Goal: Information Seeking & Learning: Understand process/instructions

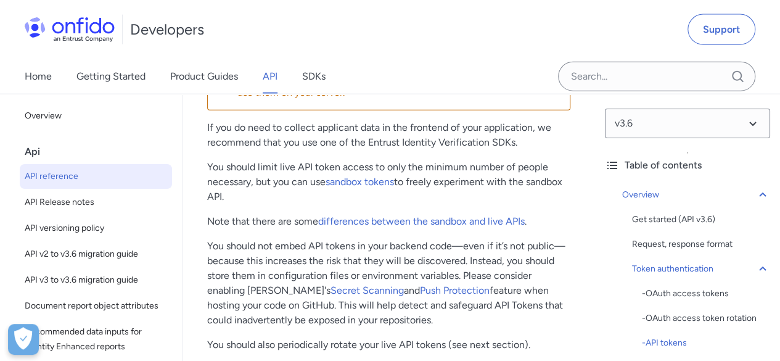
scroll to position [1295, 0]
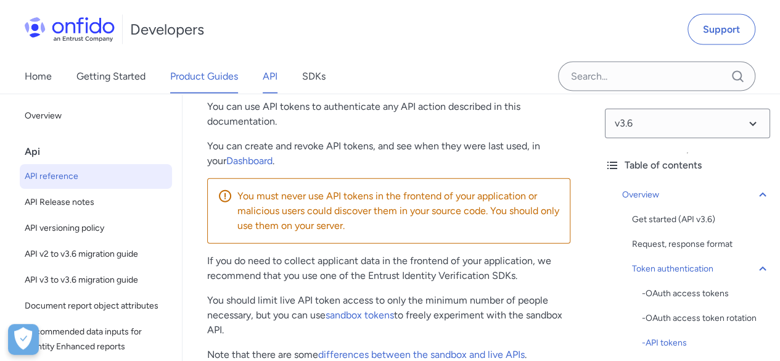
click at [198, 75] on link "Product Guides" at bounding box center [204, 76] width 68 height 35
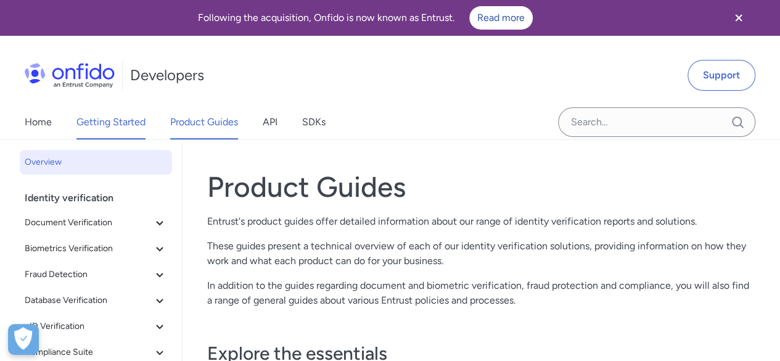
click at [111, 115] on link "Getting Started" at bounding box center [110, 122] width 69 height 35
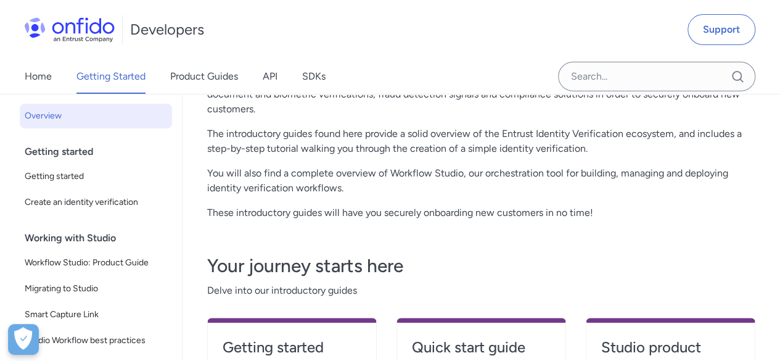
scroll to position [185, 0]
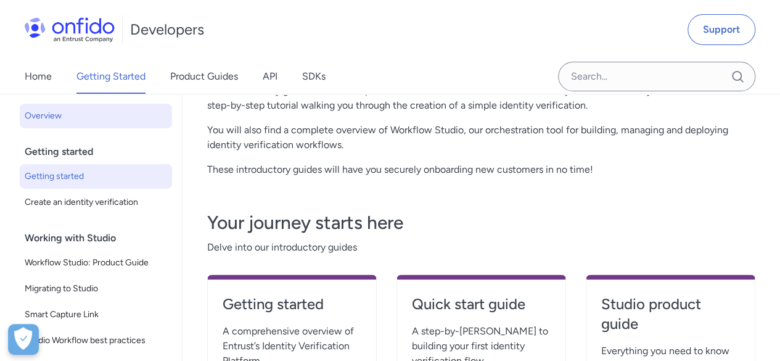
click at [93, 179] on span "Getting started" at bounding box center [96, 176] width 142 height 15
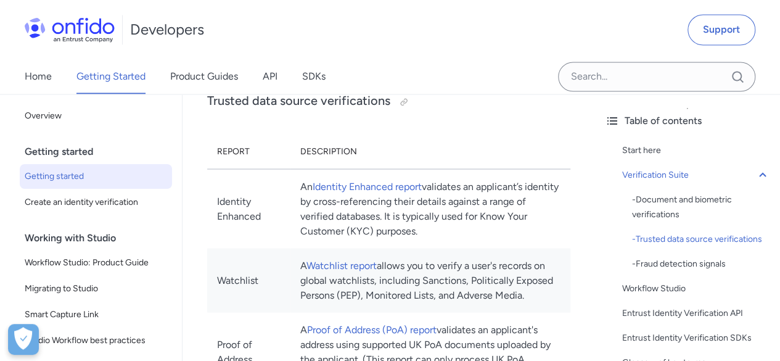
scroll to position [1295, 0]
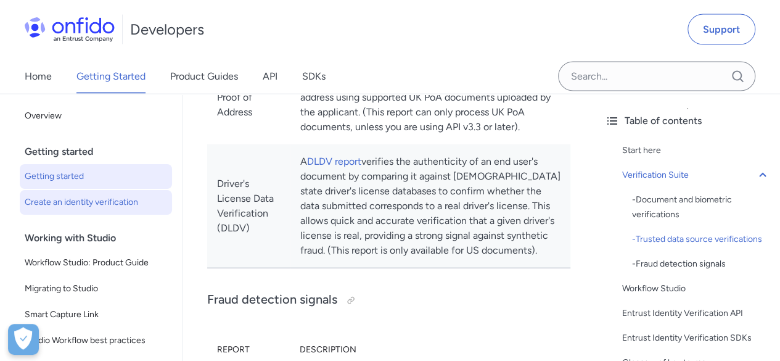
click at [90, 209] on span "Create an identity verification" at bounding box center [96, 202] width 142 height 15
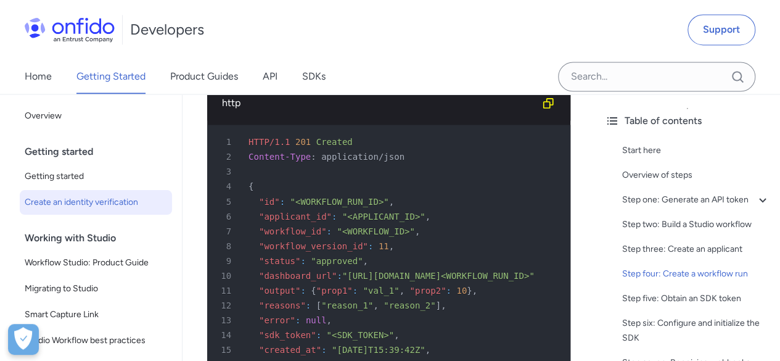
scroll to position [3330, 0]
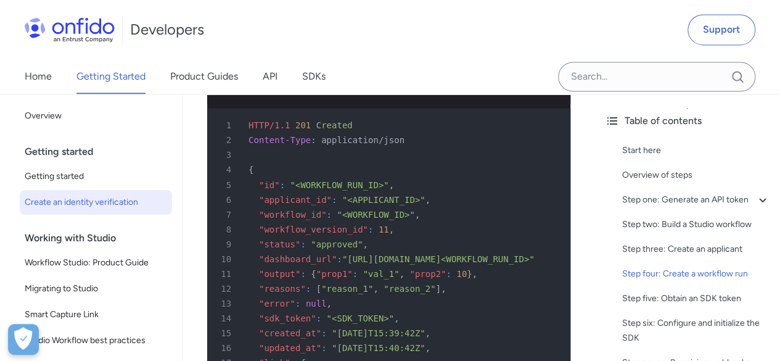
click at [371, 204] on span ""<APPLICANT_ID>"" at bounding box center [383, 199] width 83 height 10
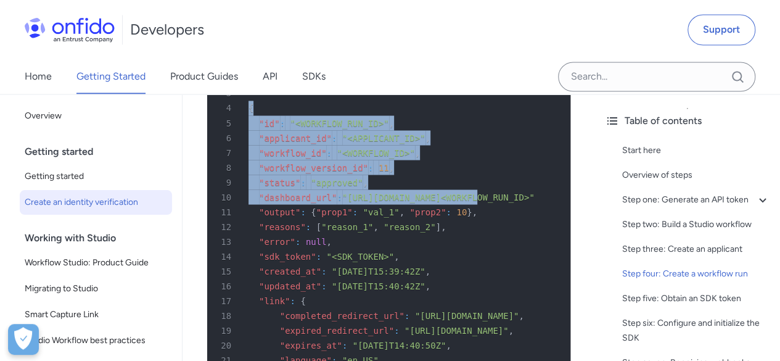
scroll to position [0, 0]
drag, startPoint x: 456, startPoint y: 214, endPoint x: 145, endPoint y: 233, distance: 311.4
click at [145, 233] on div "Back to Home Overview Getting started Getting started Create an identity verifi…" at bounding box center [390, 205] width 780 height 6913
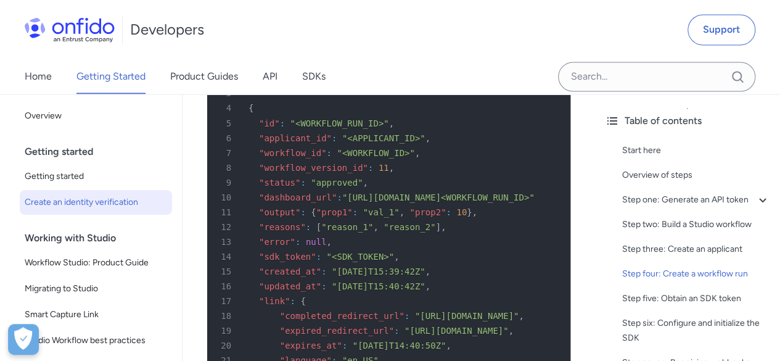
click at [255, 216] on span at bounding box center [253, 212] width 10 height 10
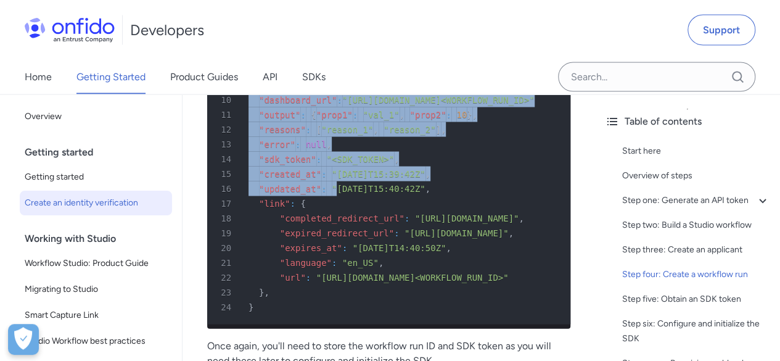
scroll to position [3515, 0]
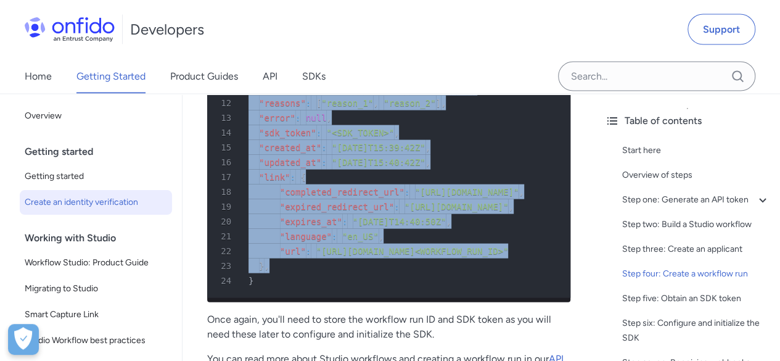
drag, startPoint x: 251, startPoint y: 138, endPoint x: 310, endPoint y: 289, distance: 162.0
click at [310, 289] on pre "1 HTTP/1.1 201 Created 2 Content-Type : application/json 3 4 { 5 "id" : "<WORKF…" at bounding box center [388, 110] width 363 height 375
copy pre ""id" : "<WORKFLOW_RUN_ID>" , 6 "applicant_id" : "<APPLICANT_ID>" , 7 "workflow_…"
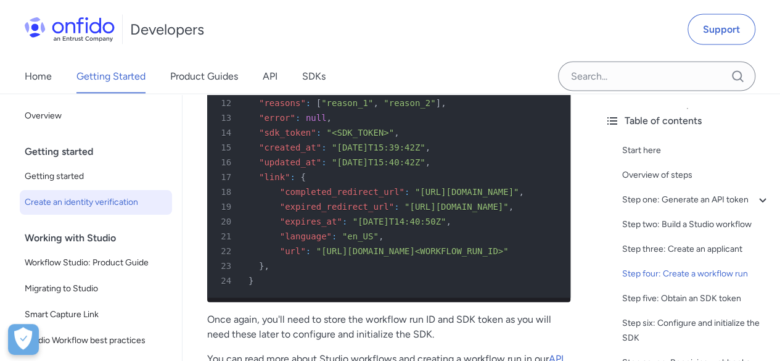
click at [605, 210] on div "Start here Overview of steps Step one: Generate an API token - Billing informat…" at bounding box center [687, 330] width 165 height 385
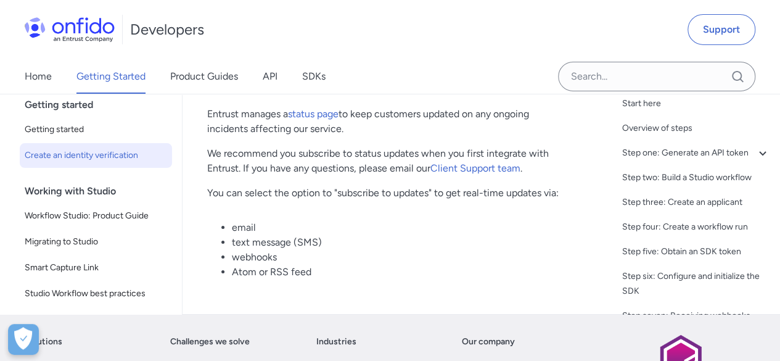
scroll to position [6584, 0]
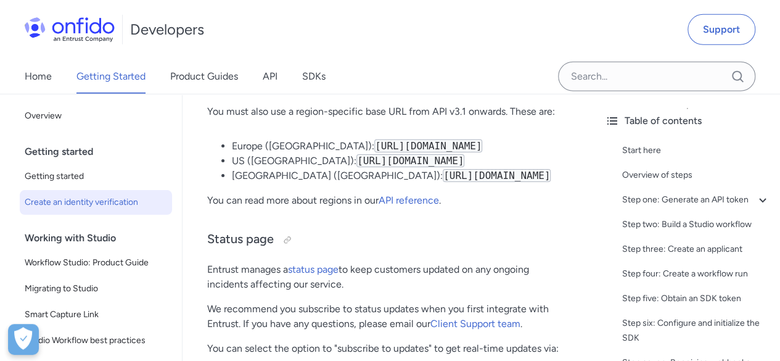
click at [356, 167] on code "https://api.us.onfido.com/v3.6/" at bounding box center [410, 160] width 108 height 13
click at [380, 167] on code "https://api.us.onfido.com/v3.6/" at bounding box center [410, 160] width 108 height 13
click at [432, 206] on link "API reference" at bounding box center [409, 200] width 60 height 12
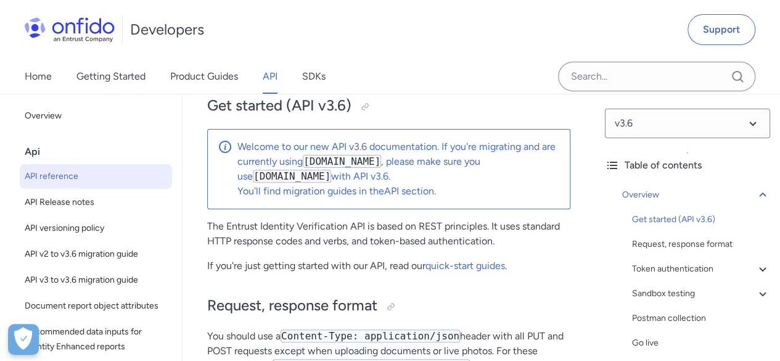
click at [351, 160] on code "[DOMAIN_NAME]" at bounding box center [342, 161] width 78 height 13
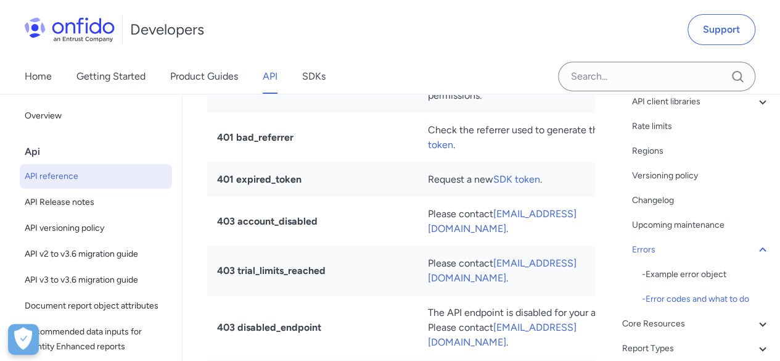
scroll to position [369, 0]
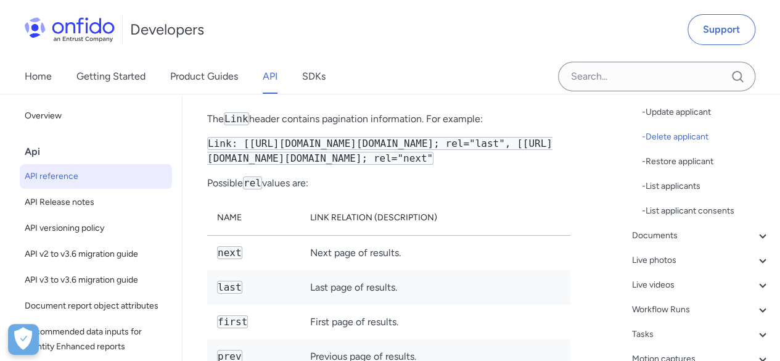
drag, startPoint x: 354, startPoint y: 168, endPoint x: 391, endPoint y: 390, distance: 224.4
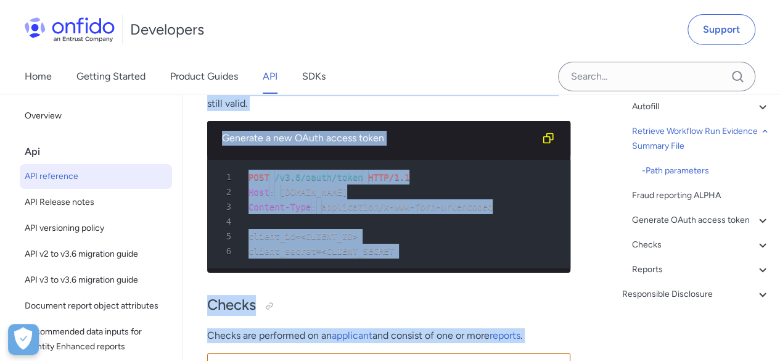
scroll to position [0, 0]
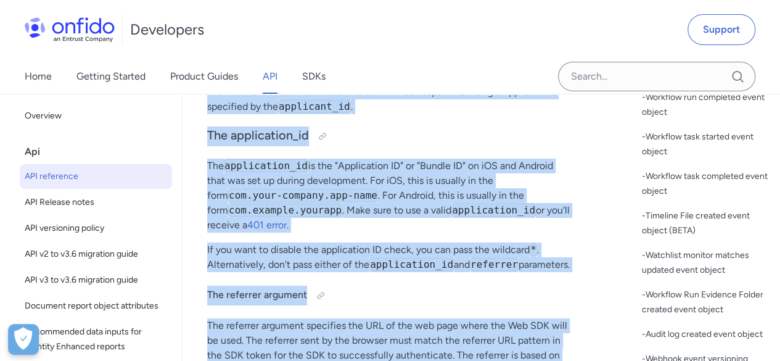
drag, startPoint x: 366, startPoint y: 199, endPoint x: 481, endPoint y: -2, distance: 231.2
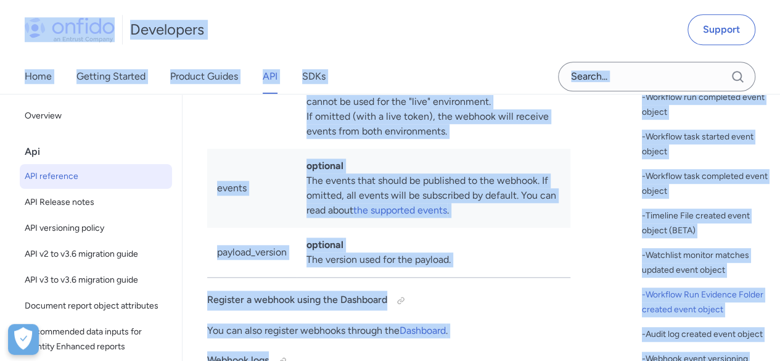
copy body "Following the acquisition, Onfido is now known as Entrust. Read more Developers…"
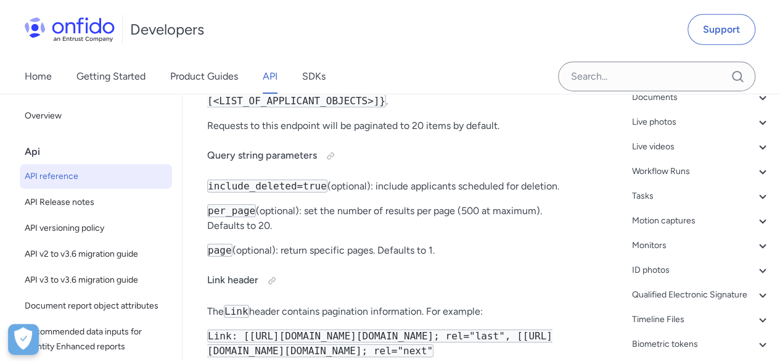
drag, startPoint x: 196, startPoint y: 162, endPoint x: 238, endPoint y: 390, distance: 231.4
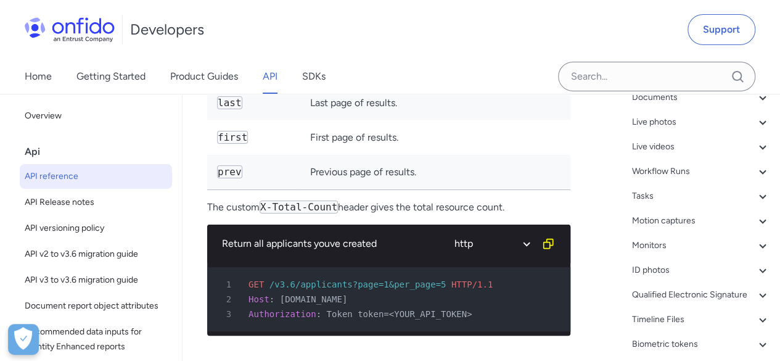
scroll to position [23456, 0]
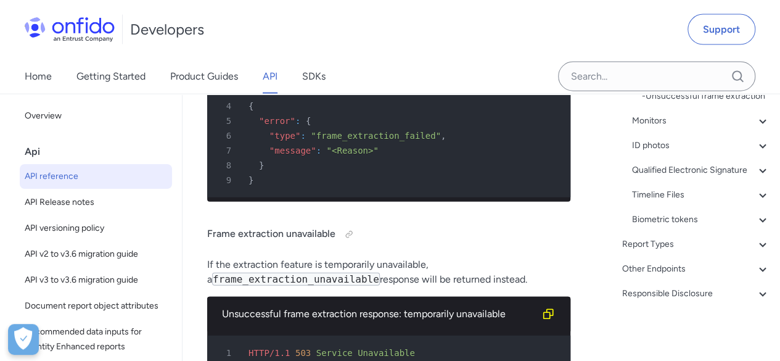
scroll to position [45722, 0]
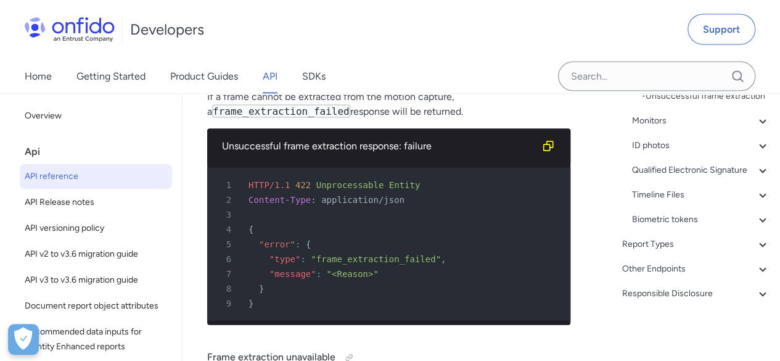
drag, startPoint x: 282, startPoint y: 208, endPoint x: 441, endPoint y: 265, distance: 168.5
copy div "Retrieve document GET /v3.6/documents/{document_id} Retrieves a single document…"
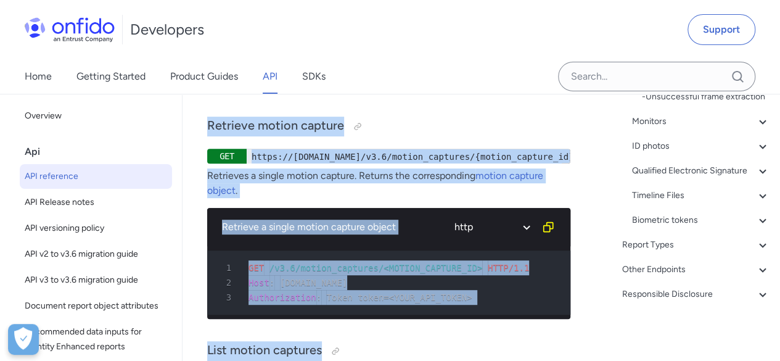
scroll to position [408, 0]
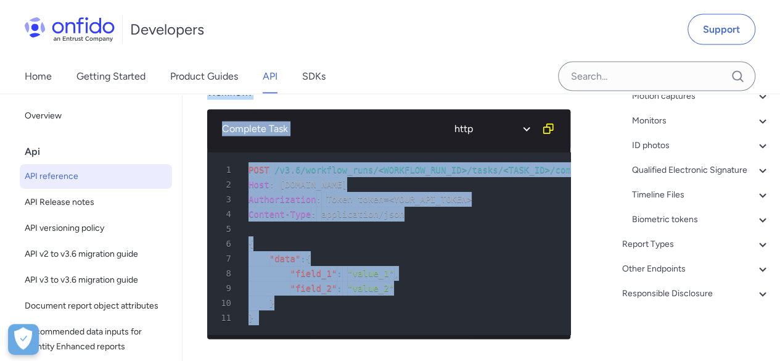
drag, startPoint x: 417, startPoint y: 107, endPoint x: 406, endPoint y: -54, distance: 161.4
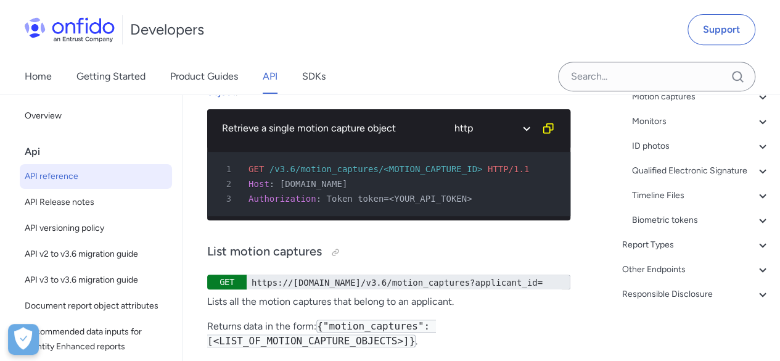
drag, startPoint x: 213, startPoint y: 210, endPoint x: 312, endPoint y: 239, distance: 102.7
copy div "Workflow Runs Workflows are the container for how the end user will be verified…"
